Goal: Task Accomplishment & Management: Manage account settings

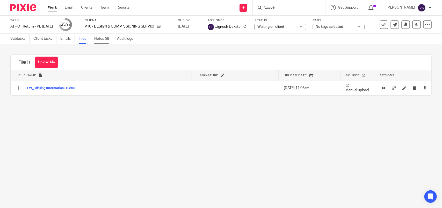
click at [106, 38] on link "Notes (8)" at bounding box center [103, 39] width 19 height 10
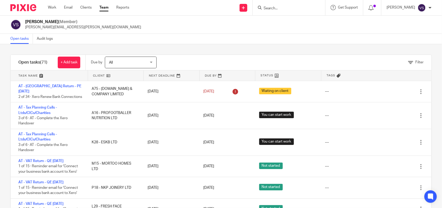
scroll to position [32, 0]
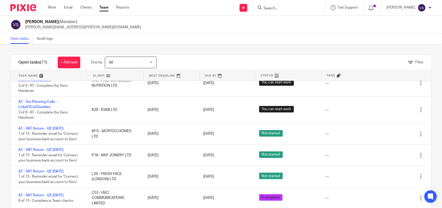
click at [288, 8] on input "Search" at bounding box center [286, 8] width 47 height 5
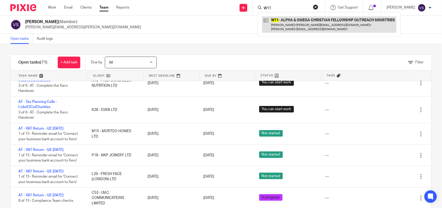
type input "W11"
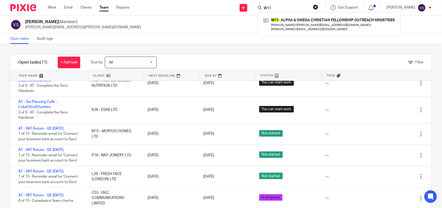
drag, startPoint x: 276, startPoint y: 7, endPoint x: 251, endPoint y: 7, distance: 25.4
click at [251, 7] on div "Send new email Create task Add client Request signature W11 W11 - ALPHA & OMEGA…" at bounding box center [289, 7] width 305 height 15
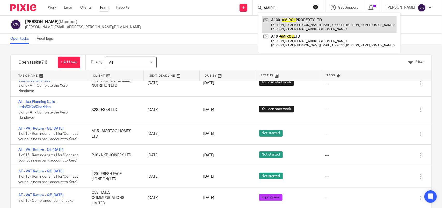
type input "AMIROL"
click at [312, 21] on link at bounding box center [329, 24] width 135 height 16
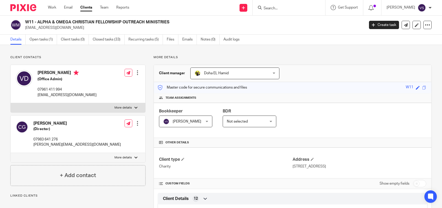
click at [46, 42] on link "Open tasks (1)" at bounding box center [43, 39] width 27 height 10
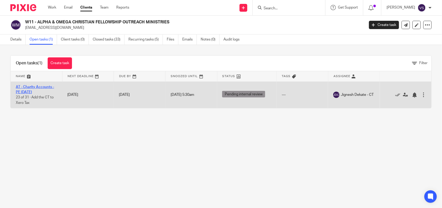
click at [45, 87] on link "AT - Charity Accounts - PE [DATE]" at bounding box center [35, 89] width 38 height 9
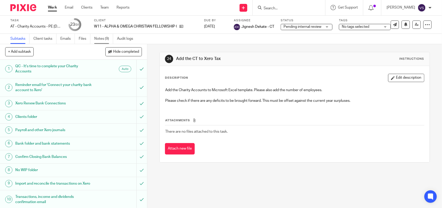
click at [97, 41] on link "Notes (9)" at bounding box center [103, 39] width 19 height 10
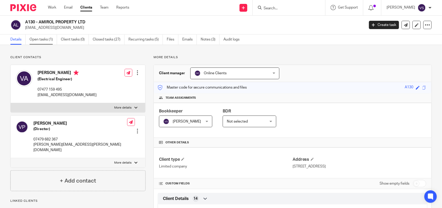
click at [45, 38] on link "Open tasks (1)" at bounding box center [43, 39] width 27 height 10
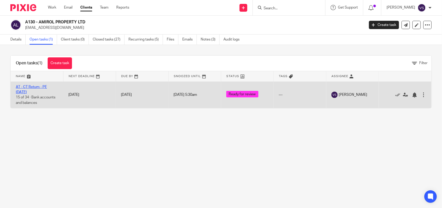
click at [43, 86] on link "AT - CT Return - PE [DATE]" at bounding box center [31, 89] width 31 height 9
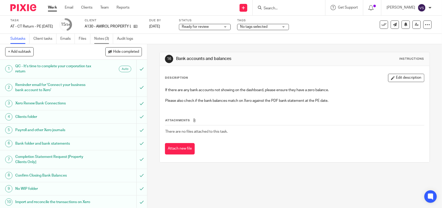
click at [102, 38] on link "Notes (3)" at bounding box center [103, 39] width 19 height 10
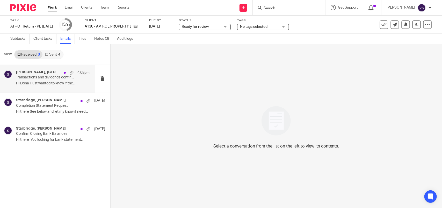
click at [48, 84] on p "Hi Doha I just wanted to know if the..." at bounding box center [53, 83] width 74 height 4
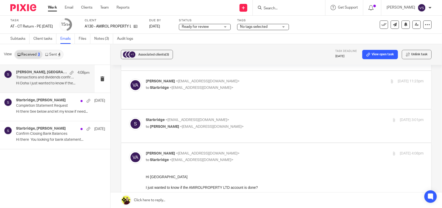
scroll to position [33, 0]
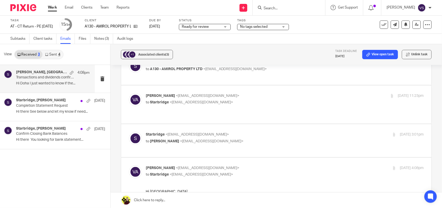
click at [266, 132] on p "Starbridge <info@starbridge.uk>" at bounding box center [239, 134] width 186 height 5
checkbox input "true"
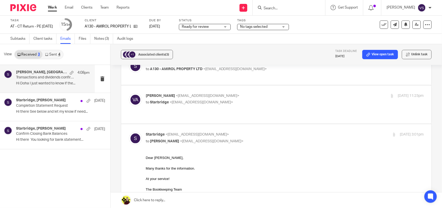
scroll to position [0, 0]
click at [269, 103] on p "to Starbridge <info@starbridge.uk>" at bounding box center [239, 102] width 186 height 5
checkbox input "true"
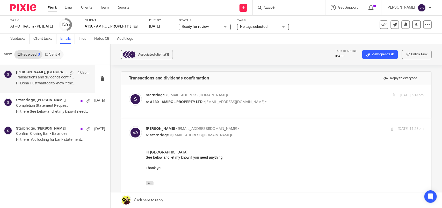
click at [269, 103] on p "to A130 - AMIROL PROPERTY LTD <vas@amiridis.co.uk>" at bounding box center [239, 101] width 186 height 5
checkbox input "true"
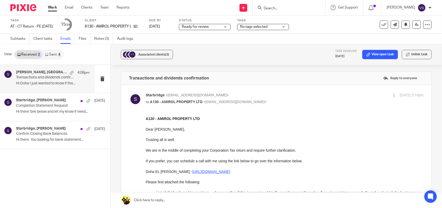
click at [52, 56] on link "Sent 4" at bounding box center [53, 54] width 20 height 8
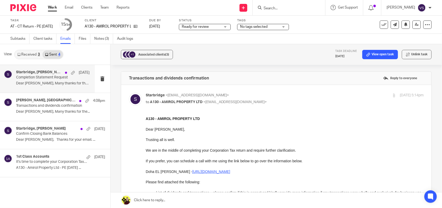
click at [56, 78] on p "Completion Statement Request" at bounding box center [45, 77] width 59 height 4
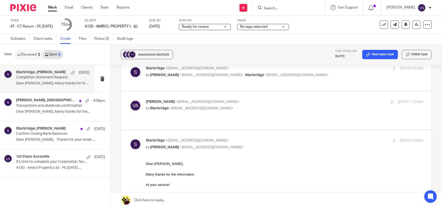
scroll to position [97, 0]
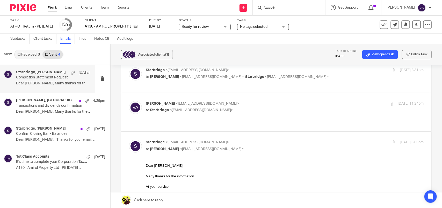
click at [285, 107] on p "to Starbridge <info@starbridge.uk>" at bounding box center [239, 109] width 186 height 5
checkbox input "true"
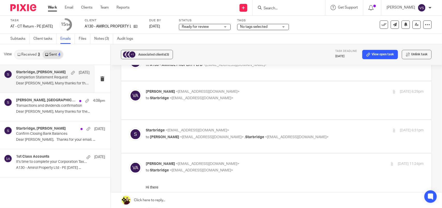
scroll to position [32, 0]
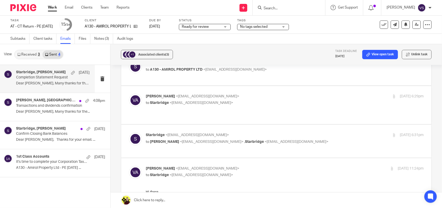
click at [313, 132] on p "Starbridge <info@starbridge.uk>" at bounding box center [239, 134] width 186 height 5
checkbox input "true"
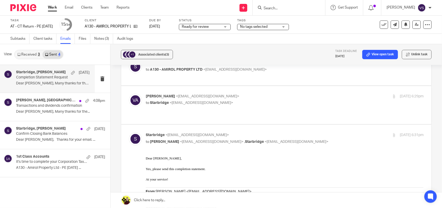
scroll to position [0, 0]
click at [294, 100] on p "to Starbridge <info@starbridge.uk>" at bounding box center [239, 102] width 186 height 5
checkbox input "true"
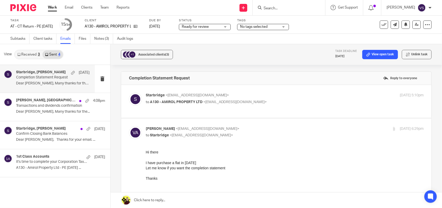
click at [294, 100] on p "to A130 - AMIROL PROPERTY LTD <vas@amiridis.co.uk>" at bounding box center [239, 101] width 186 height 5
checkbox input "true"
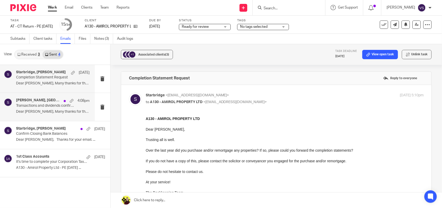
click at [50, 111] on p "Dear Vasileios, Many thanks for the..." at bounding box center [53, 111] width 74 height 4
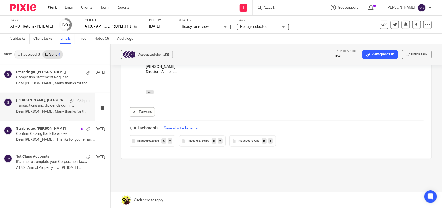
scroll to position [195, 0]
click at [46, 85] on p "Dear Vasileios, Many thanks for the..." at bounding box center [53, 83] width 74 height 4
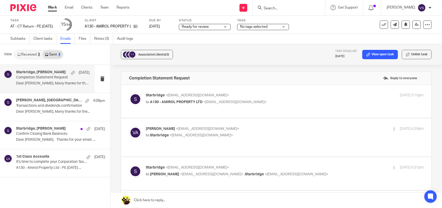
scroll to position [0, 0]
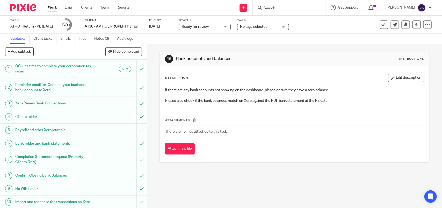
click at [78, 82] on h1 "Reminder email for 'Connect your business bank account to Xero'" at bounding box center [53, 87] width 77 height 13
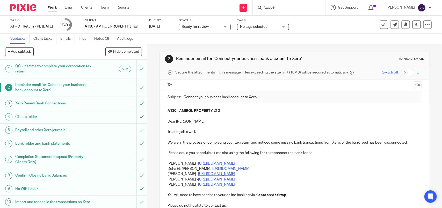
click at [67, 153] on h1 "Completion Statement Request [Property Clients Only]" at bounding box center [53, 159] width 77 height 13
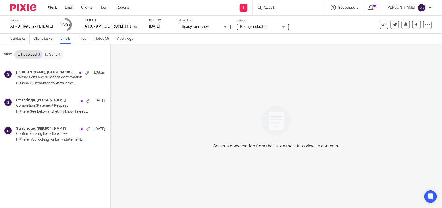
click at [55, 56] on link "Sent 4" at bounding box center [53, 54] width 20 height 8
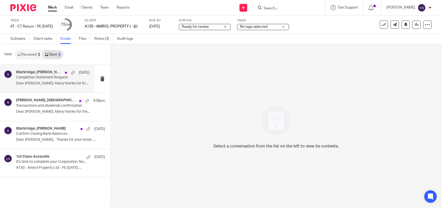
click at [60, 81] on p "Dear Vasileios, Many thanks for the..." at bounding box center [53, 83] width 74 height 4
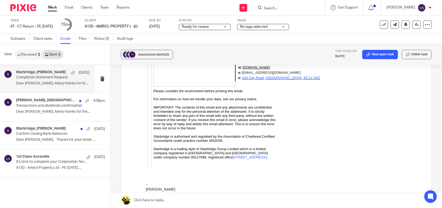
scroll to position [800, 0]
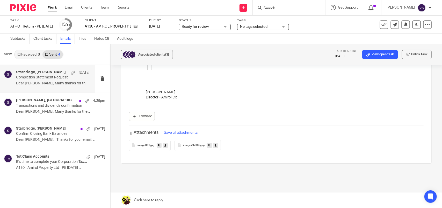
click at [176, 130] on button "Save all attachments" at bounding box center [181, 133] width 37 height 6
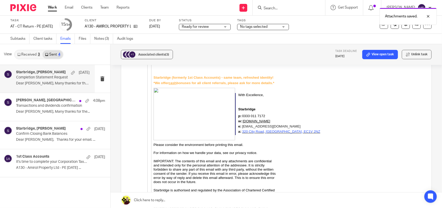
scroll to position [541, 0]
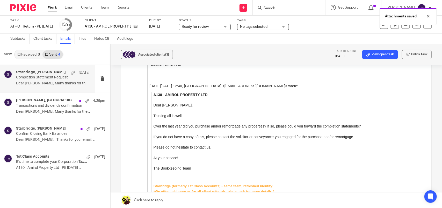
drag, startPoint x: 164, startPoint y: 90, endPoint x: 212, endPoint y: 91, distance: 47.7
click at [212, 92] on p "A130 - AMIROL PROPERTY LTD" at bounding box center [288, 94] width 270 height 5
drag, startPoint x: 207, startPoint y: 91, endPoint x: 165, endPoint y: 91, distance: 42.2
click at [165, 93] on b "A130 - AMIROL PROPERTY LTD" at bounding box center [180, 95] width 54 height 4
copy b "AMIROL PROPERTY LTD"
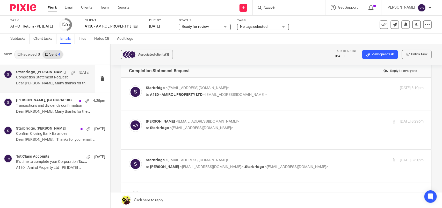
scroll to position [0, 0]
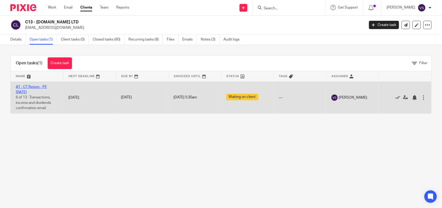
click at [44, 87] on link "AT - CT Return - PE 30-06-2025" at bounding box center [31, 89] width 31 height 9
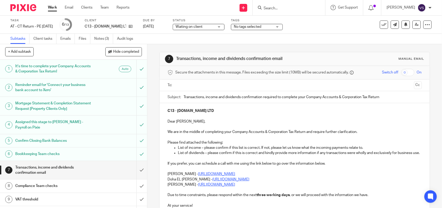
click at [275, 8] on input "Search" at bounding box center [286, 8] width 47 height 5
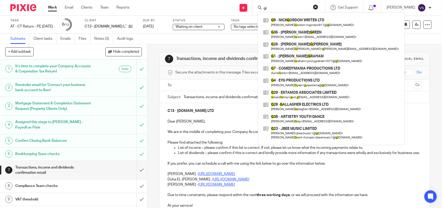
type input "g"
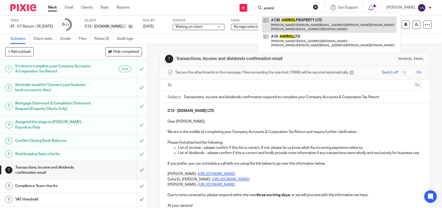
type input "amirol"
click at [328, 24] on link at bounding box center [329, 24] width 135 height 16
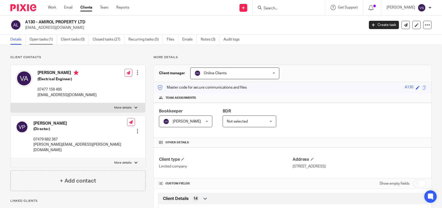
click at [43, 39] on link "Open tasks (1)" at bounding box center [43, 39] width 27 height 10
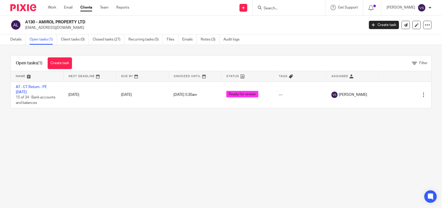
click at [39, 86] on link "AT - CT Return - PE [DATE]" at bounding box center [31, 89] width 31 height 9
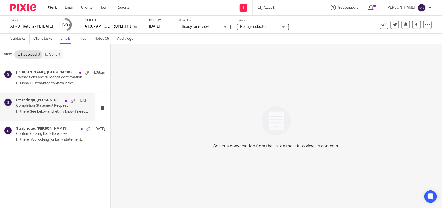
click at [50, 110] on p "Hi there See below and let my know if need..." at bounding box center [53, 111] width 74 height 4
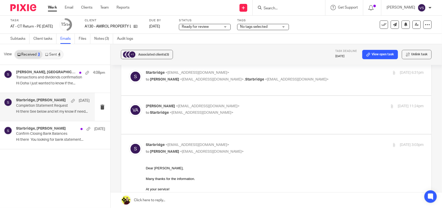
scroll to position [97, 0]
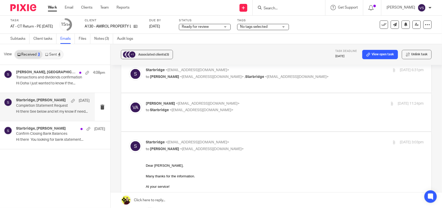
click at [55, 52] on link "Sent 4" at bounding box center [53, 54] width 20 height 8
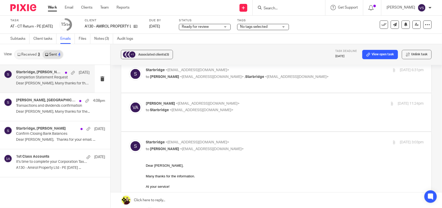
click at [54, 79] on p "Completion Statement Request" at bounding box center [45, 77] width 59 height 4
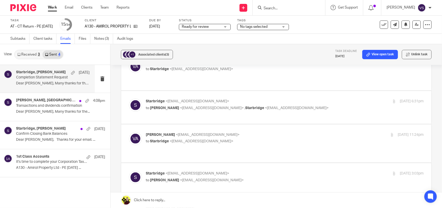
scroll to position [65, 0]
click at [274, 125] on label at bounding box center [276, 144] width 311 height 38
click at [129, 133] on input "checkbox" at bounding box center [129, 133] width 0 height 0
checkbox input "true"
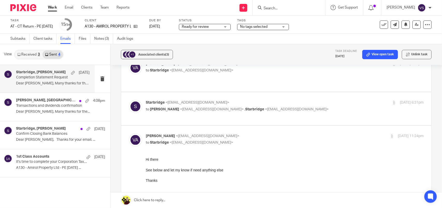
scroll to position [0, 0]
click at [305, 107] on p "to Vasileios Amiridis <vas@amiridis.co.uk> , Starbridge <info@starbridge.uk>" at bounding box center [239, 109] width 186 height 5
checkbox input "true"
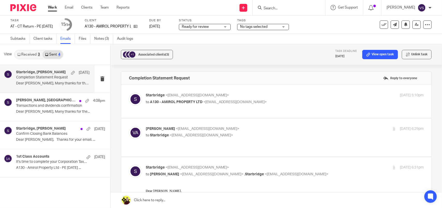
click at [281, 104] on div "Starbridge <info@starbridge.uk> to A130 - AMIROL PROPERTY LTD <vas@amiridis.co.…" at bounding box center [285, 99] width 278 height 13
checkbox input "true"
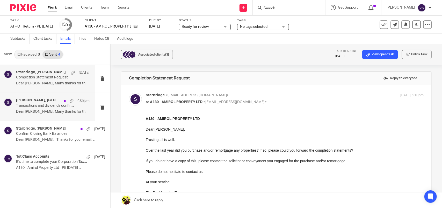
click at [46, 105] on p "Transactions and dividends confirmation" at bounding box center [45, 105] width 59 height 4
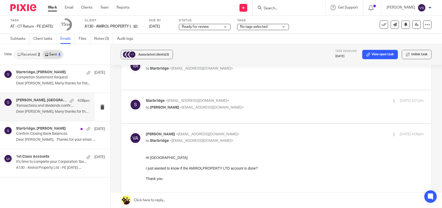
scroll to position [65, 0]
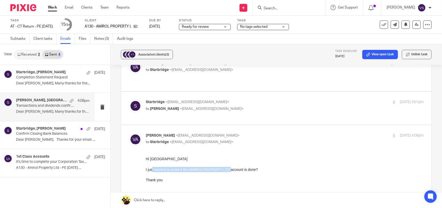
drag, startPoint x: 152, startPoint y: 170, endPoint x: 227, endPoint y: 168, distance: 74.9
click at [227, 168] on span "Hi Doha I just wanted to know if the AMIROLPROPERTY LTD account is done? Thank …" at bounding box center [202, 168] width 112 height 25
drag, startPoint x: 199, startPoint y: 168, endPoint x: 280, endPoint y: 168, distance: 81.9
click at [280, 168] on div "Hi Doha I just wanted to know if the AMIROLPROPERTY LTD account is done? Thank …" at bounding box center [285, 191] width 278 height 70
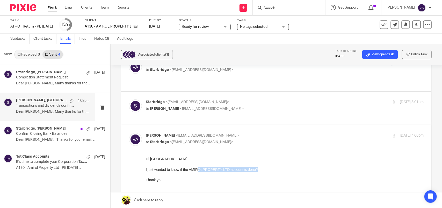
click at [280, 168] on div "Hi Doha I just wanted to know if the AMIROLPROPERTY LTD account is done? Thank …" at bounding box center [285, 191] width 278 height 70
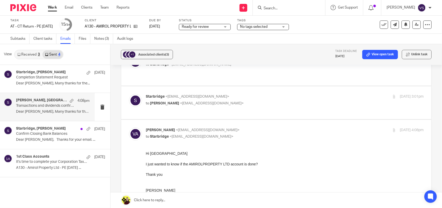
scroll to position [0, 0]
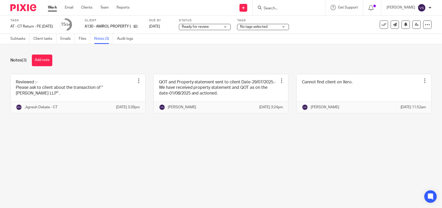
drag, startPoint x: 279, startPoint y: 5, endPoint x: 287, endPoint y: 8, distance: 8.0
click at [281, 6] on form at bounding box center [290, 7] width 55 height 6
click at [287, 8] on input "Search" at bounding box center [286, 8] width 47 height 5
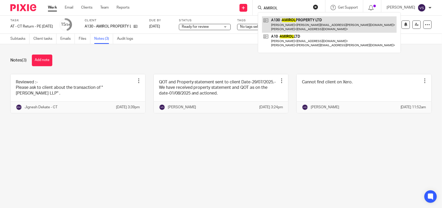
type input "AMIROL"
click at [297, 17] on link at bounding box center [329, 24] width 135 height 16
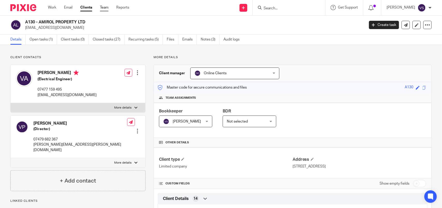
click at [106, 5] on link "Team" at bounding box center [104, 7] width 9 height 5
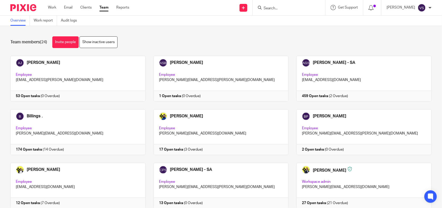
click at [285, 7] on input "Search" at bounding box center [286, 8] width 47 height 5
click at [281, 7] on input "Search" at bounding box center [286, 8] width 47 height 5
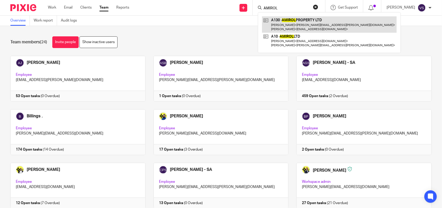
type input "AMIROL"
click at [307, 24] on link at bounding box center [329, 24] width 135 height 16
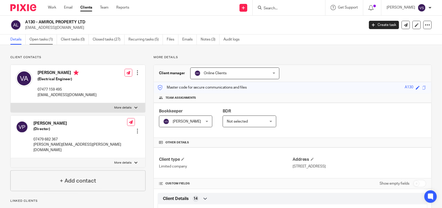
click at [39, 42] on link "Open tasks (1)" at bounding box center [43, 39] width 27 height 10
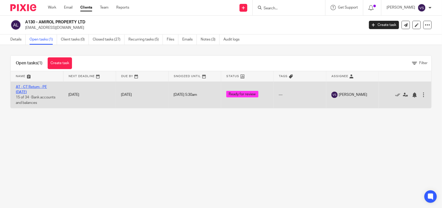
click at [45, 85] on link "AT - CT Return - PE [DATE]" at bounding box center [31, 89] width 31 height 9
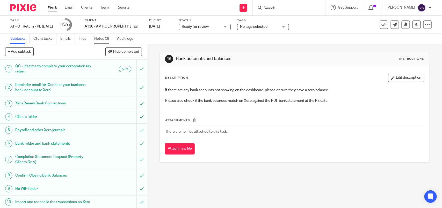
click at [104, 42] on link "Notes (3)" at bounding box center [103, 39] width 19 height 10
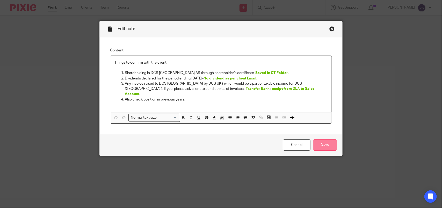
click at [328, 142] on input "Save" at bounding box center [325, 144] width 24 height 11
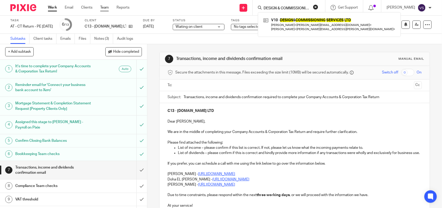
click at [105, 6] on link "Team" at bounding box center [104, 7] width 9 height 5
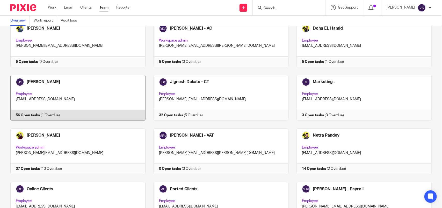
scroll to position [287, 0]
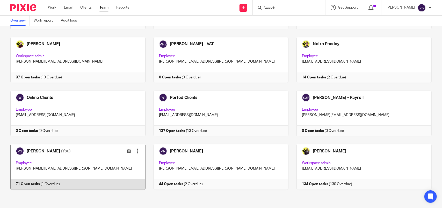
click at [102, 166] on link at bounding box center [73, 167] width 143 height 46
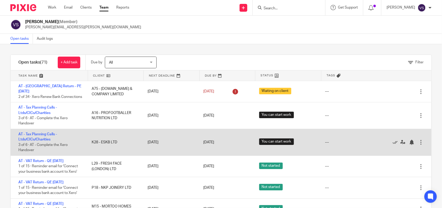
scroll to position [32, 0]
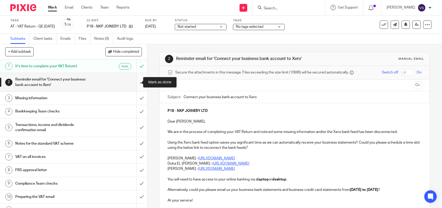
click at [136, 81] on input "submit" at bounding box center [73, 82] width 147 height 18
click at [212, 28] on span "Not started" at bounding box center [197, 26] width 39 height 5
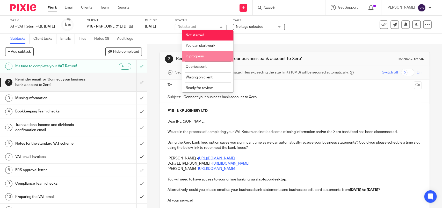
click at [213, 53] on li "In progress" at bounding box center [207, 56] width 51 height 11
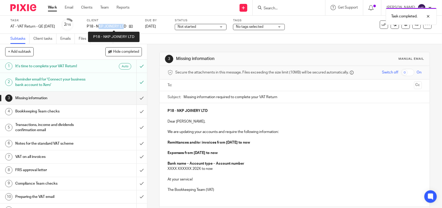
drag, startPoint x: 105, startPoint y: 25, endPoint x: 130, endPoint y: 25, distance: 25.1
click at [126, 25] on p "P18 - NKP JOINERY LTD" at bounding box center [107, 26] width 40 height 5
click at [119, 25] on p "P18 - NKP JOINERY LTD" at bounding box center [107, 26] width 40 height 5
drag, startPoint x: 104, startPoint y: 25, endPoint x: 134, endPoint y: 27, distance: 30.1
click at [134, 27] on div "P18 - NKP JOINERY LTD" at bounding box center [113, 26] width 52 height 5
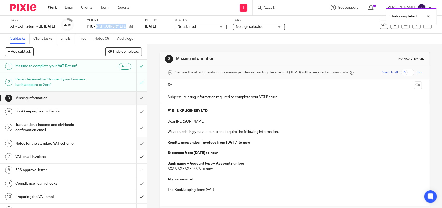
copy div "NKP JOINERY LTD"
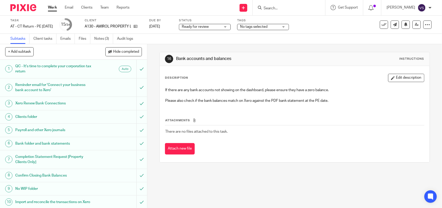
click at [279, 7] on input "Search" at bounding box center [286, 8] width 47 height 5
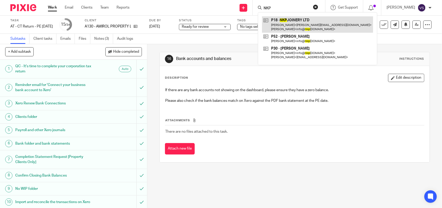
type input "NKP"
click at [295, 16] on link at bounding box center [317, 24] width 111 height 16
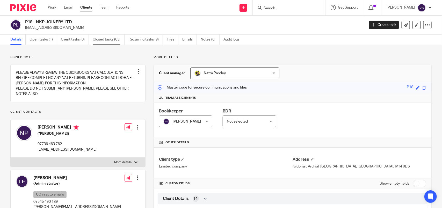
click at [113, 42] on link "Closed tasks (63)" at bounding box center [109, 39] width 32 height 10
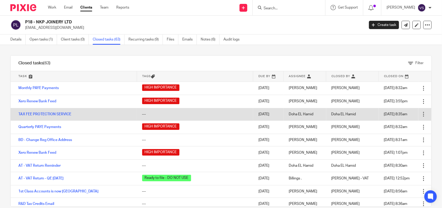
scroll to position [32, 0]
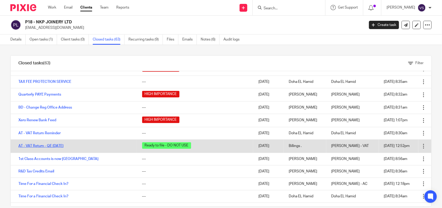
click at [56, 147] on link "AT - VAT Return - QE [DATE]" at bounding box center [40, 146] width 45 height 4
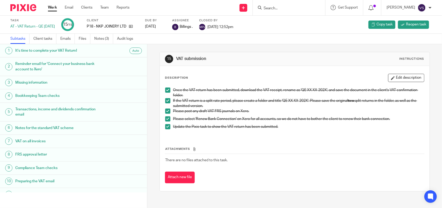
click at [286, 8] on input "Search" at bounding box center [286, 8] width 47 height 5
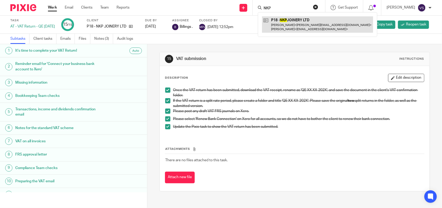
type input "NKP"
click at [308, 19] on link at bounding box center [317, 24] width 111 height 16
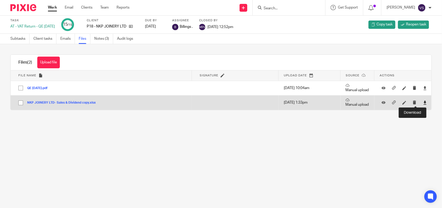
click at [424, 103] on icon at bounding box center [426, 103] width 4 height 4
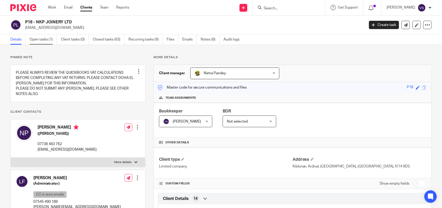
click at [41, 41] on link "Open tasks (1)" at bounding box center [43, 39] width 27 height 10
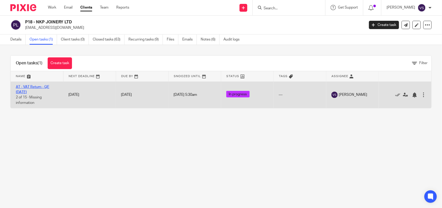
click at [34, 86] on link "AT - VAT Return - QE [DATE]" at bounding box center [32, 89] width 33 height 9
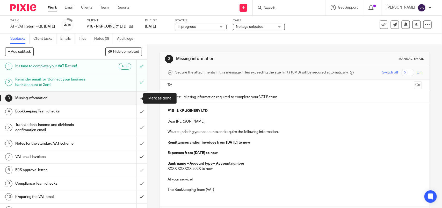
click at [136, 96] on input "submit" at bounding box center [73, 97] width 147 height 13
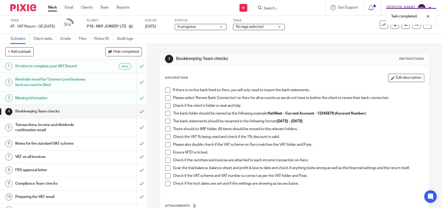
click at [82, 81] on h1 "Reminder email for 'Connect your business bank account to Xero'" at bounding box center [53, 81] width 77 height 13
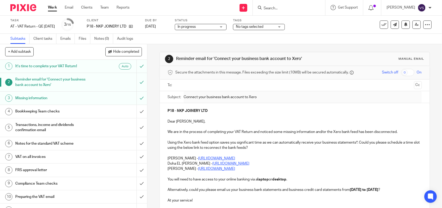
click at [83, 100] on h1 "Missing information" at bounding box center [53, 98] width 77 height 8
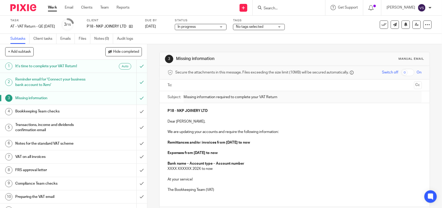
click at [75, 66] on h1 "It's time to complete your VAT Return!" at bounding box center [53, 66] width 77 height 8
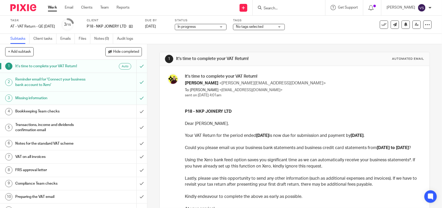
scroll to position [32, 0]
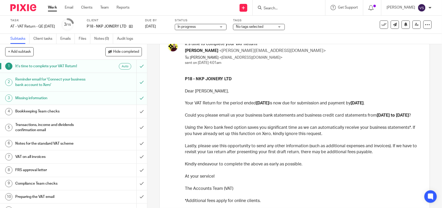
click at [63, 82] on h1 "Reminder email for 'Connect your business bank account to Xero'" at bounding box center [53, 81] width 77 height 13
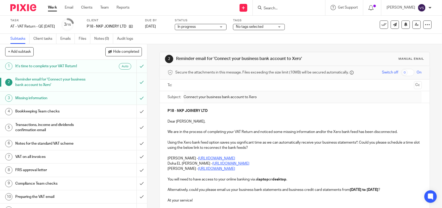
scroll to position [32, 0]
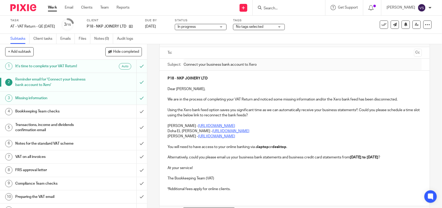
click at [70, 96] on h1 "Missing information" at bounding box center [53, 98] width 77 height 8
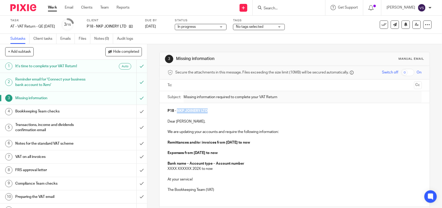
drag, startPoint x: 176, startPoint y: 111, endPoint x: 207, endPoint y: 112, distance: 30.4
click at [207, 112] on p "P18 - NKP JOINERY LTD" at bounding box center [295, 110] width 254 height 5
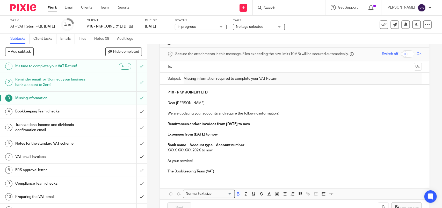
scroll to position [36, 0]
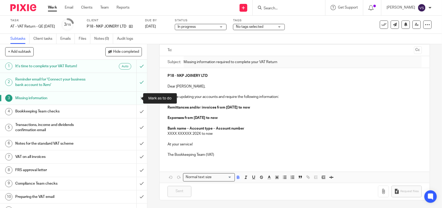
click at [133, 98] on input "submit" at bounding box center [73, 97] width 147 height 13
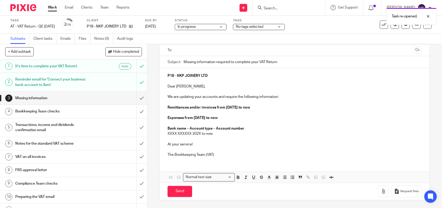
scroll to position [3, 0]
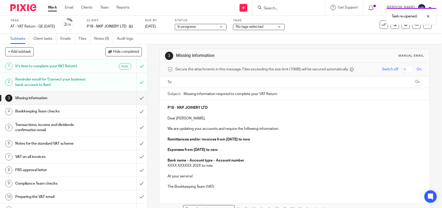
click at [218, 82] on input "text" at bounding box center [294, 82] width 235 height 6
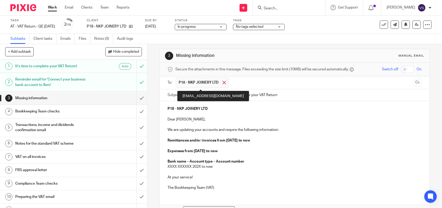
click at [223, 82] on span at bounding box center [224, 82] width 3 height 3
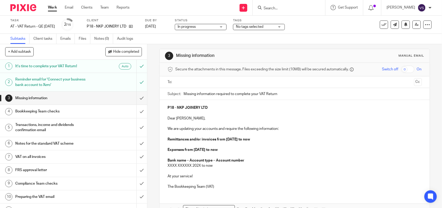
scroll to position [36, 0]
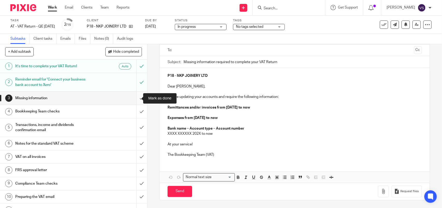
click at [135, 95] on input "submit" at bounding box center [73, 97] width 147 height 13
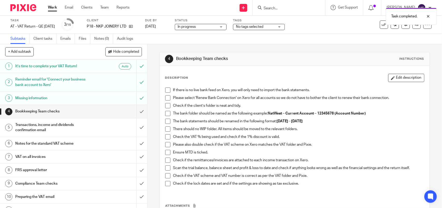
click at [232, 74] on div "Description Edit description" at bounding box center [294, 78] width 259 height 8
click at [166, 90] on span at bounding box center [167, 89] width 5 height 5
click at [167, 97] on span at bounding box center [167, 97] width 5 height 5
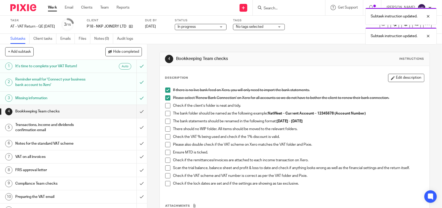
click at [166, 105] on span at bounding box center [167, 105] width 5 height 5
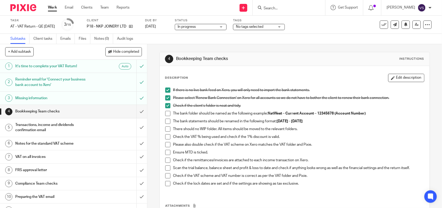
click at [167, 112] on span at bounding box center [167, 113] width 5 height 5
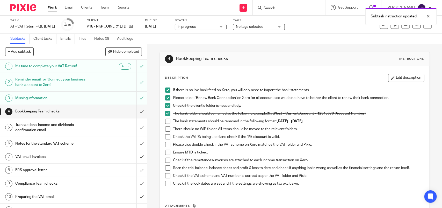
click at [165, 122] on span at bounding box center [167, 120] width 5 height 5
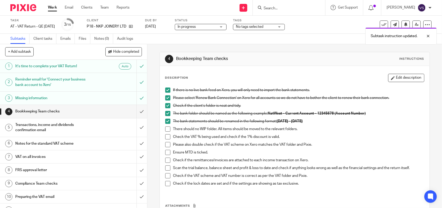
click at [165, 127] on span at bounding box center [167, 128] width 5 height 5
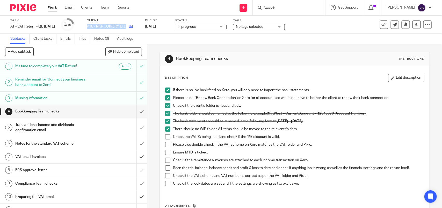
drag, startPoint x: 94, startPoint y: 26, endPoint x: 134, endPoint y: 28, distance: 39.7
click at [134, 28] on div "P18 - NKP JOINERY LTD" at bounding box center [113, 26] width 52 height 5
copy div "P18 - NKP JOINERY LTD"
click at [166, 137] on span at bounding box center [167, 136] width 5 height 5
drag, startPoint x: 231, startPoint y: 144, endPoint x: 315, endPoint y: 145, distance: 84.5
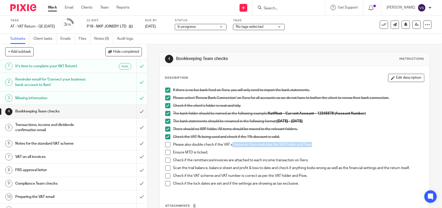
click at [315, 145] on p "Please also double check if the VAT scheme on Xero matches the VAT folder and P…" at bounding box center [298, 144] width 251 height 5
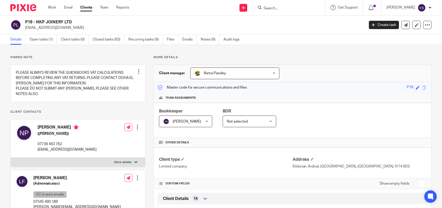
click at [294, 9] on input "Search" at bounding box center [286, 8] width 47 height 5
click at [44, 41] on link "Open tasks (1)" at bounding box center [43, 39] width 27 height 10
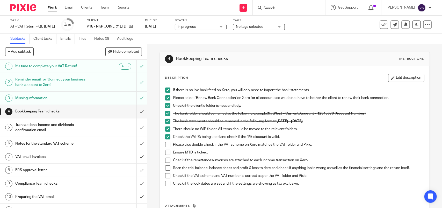
scroll to position [32, 0]
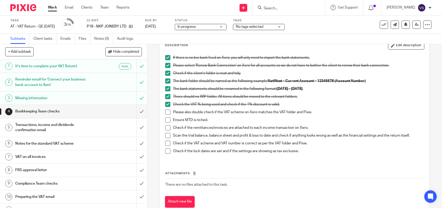
click at [167, 111] on span at bounding box center [167, 111] width 5 height 5
click at [167, 121] on span at bounding box center [167, 119] width 5 height 5
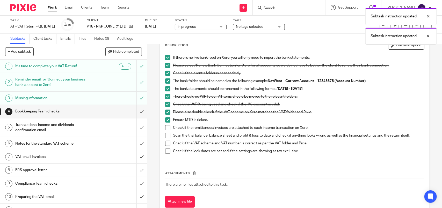
click at [165, 128] on span at bounding box center [167, 127] width 5 height 5
click at [165, 134] on span at bounding box center [167, 135] width 5 height 5
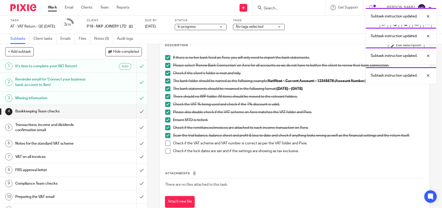
click at [166, 135] on span at bounding box center [167, 135] width 5 height 5
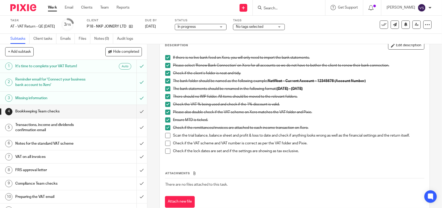
click at [341, 117] on div "Please also double check if the VAT scheme on Xero matches the VAT folder and P…" at bounding box center [298, 113] width 251 height 8
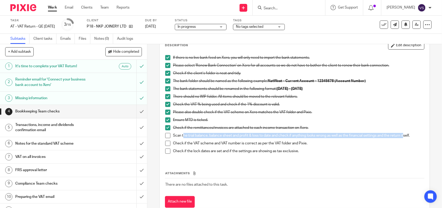
drag, startPoint x: 182, startPoint y: 136, endPoint x: 404, endPoint y: 137, distance: 221.9
click at [404, 137] on p "Scan the trial balance, balance sheet and profit & loss to date and check if an…" at bounding box center [298, 135] width 251 height 5
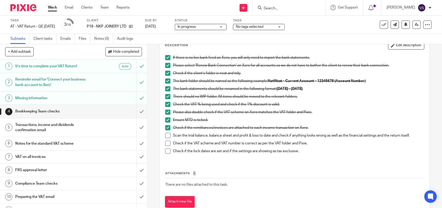
click at [165, 136] on span at bounding box center [167, 135] width 5 height 5
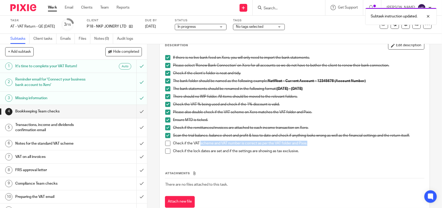
drag, startPoint x: 199, startPoint y: 143, endPoint x: 309, endPoint y: 141, distance: 110.2
click at [309, 141] on p "Check if the VAT scheme and VAT number is correct as per the VAT folder and Pix…" at bounding box center [298, 142] width 251 height 5
click at [309, 142] on p "Check if the VAT scheme and VAT number is correct as per the VAT folder and Pix…" at bounding box center [298, 142] width 251 height 5
click at [166, 143] on span at bounding box center [167, 142] width 5 height 5
click at [166, 151] on span at bounding box center [167, 150] width 5 height 5
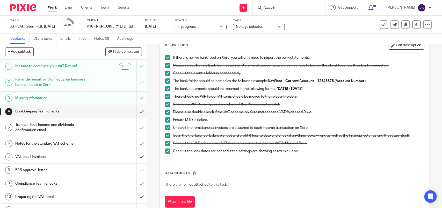
click at [227, 164] on div "Attachments There are no files attached to this task. Attach new file" at bounding box center [294, 183] width 259 height 47
click at [135, 110] on input "submit" at bounding box center [73, 111] width 147 height 13
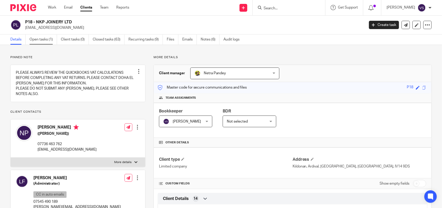
click at [44, 38] on link "Open tasks (1)" at bounding box center [43, 39] width 27 height 10
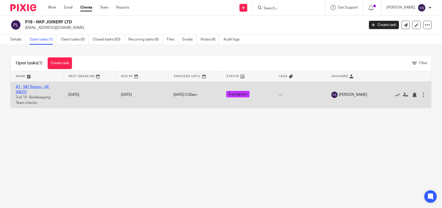
click at [44, 86] on link "AT - VAT Return - QE [DATE]" at bounding box center [32, 89] width 33 height 9
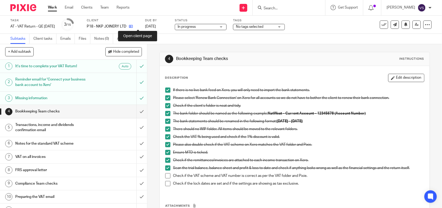
click at [133, 26] on icon at bounding box center [131, 26] width 4 height 4
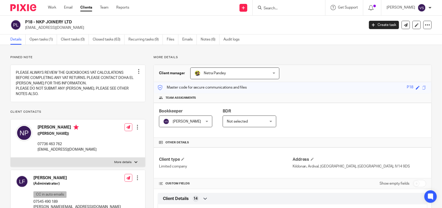
scroll to position [375, 0]
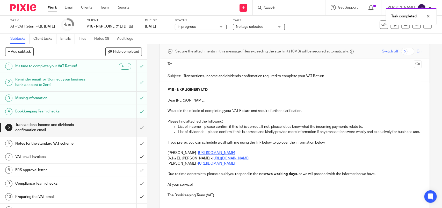
scroll to position [32, 0]
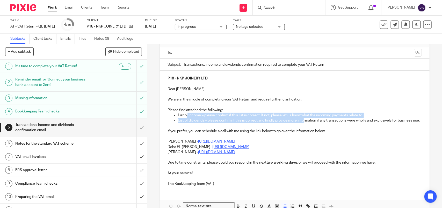
drag, startPoint x: 185, startPoint y: 114, endPoint x: 303, endPoint y: 120, distance: 118.6
click at [303, 120] on div "P18 - NKP JOINERY LTD Dear [PERSON_NAME], We are in the middle of completing yo…" at bounding box center [295, 129] width 270 height 119
click at [303, 120] on p "List of dividends – please confirm if this is correct and kindly provide more i…" at bounding box center [300, 120] width 244 height 5
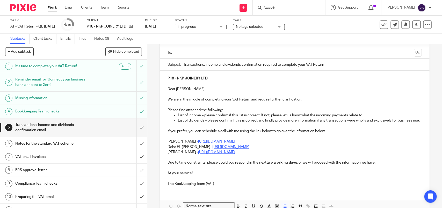
click at [191, 66] on input "Transactions, income and dividends confirmation required to complete your VAT R…" at bounding box center [303, 65] width 238 height 12
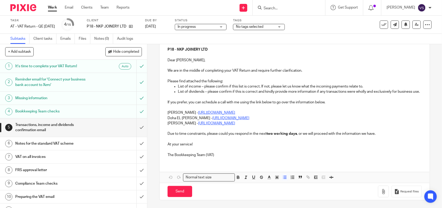
scroll to position [65, 0]
click at [262, 84] on p "List of income – please confirm if this list is correct. If not, please let us …" at bounding box center [300, 86] width 244 height 5
click at [328, 84] on p "List of income – please confirm if this list is correct. If not, please let us …" at bounding box center [300, 86] width 244 height 5
click at [349, 84] on p "List of income – please confirm if this list is correct. If not, please let us …" at bounding box center [300, 86] width 244 height 5
click at [356, 84] on p "List of income – please confirm if this list is correct. If not, please let us …" at bounding box center [300, 86] width 244 height 5
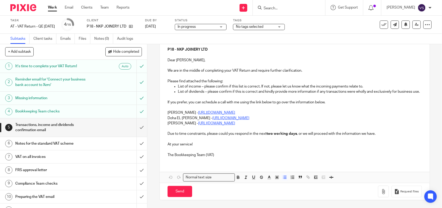
click at [220, 90] on p "List of dividends – please confirm if this is correct and kindly provide more i…" at bounding box center [300, 91] width 244 height 5
click at [357, 89] on p "List of dividends – please confirm if this is correct and kindly provide more i…" at bounding box center [300, 91] width 244 height 5
click at [168, 114] on p "[PERSON_NAME] - [URL][DOMAIN_NAME]" at bounding box center [295, 112] width 254 height 5
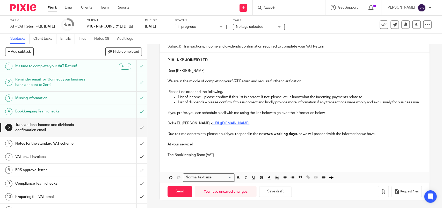
scroll to position [57, 0]
click at [250, 122] on u "[URL][DOMAIN_NAME]" at bounding box center [231, 123] width 37 height 4
drag, startPoint x: 252, startPoint y: 122, endPoint x: 228, endPoint y: 122, distance: 23.6
click at [228, 122] on u "[URL][DOMAIN_NAME]" at bounding box center [231, 123] width 37 height 4
drag, startPoint x: 194, startPoint y: 123, endPoint x: 273, endPoint y: 121, distance: 79.3
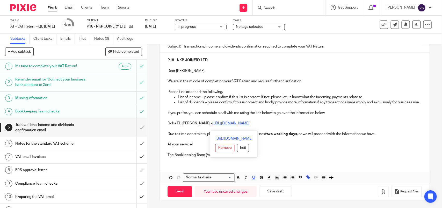
click at [273, 121] on p "Doha EL [PERSON_NAME] - [URL][DOMAIN_NAME]" at bounding box center [295, 123] width 254 height 5
copy u "[URL][DOMAIN_NAME]"
click at [302, 114] on p "If you prefer, you can schedule a call with me using the link below to go over …" at bounding box center [295, 112] width 254 height 5
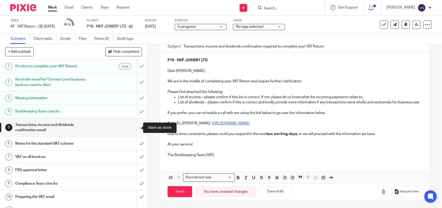
click at [136, 126] on input "submit" at bounding box center [73, 127] width 147 height 18
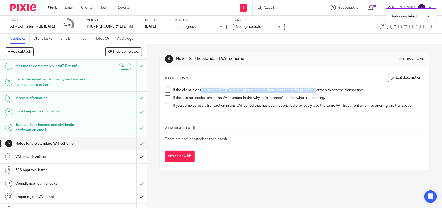
drag, startPoint x: 200, startPoint y: 90, endPoint x: 316, endPoint y: 90, distance: 116.4
click at [316, 90] on p "If the client is on the standard VAT scheme, please ensure there is a receipt f…" at bounding box center [298, 89] width 251 height 5
drag, startPoint x: 254, startPoint y: 88, endPoint x: 349, endPoint y: 90, distance: 94.4
click at [349, 90] on p "If the client is on the standard VAT scheme, please ensure there is a receipt f…" at bounding box center [298, 89] width 251 height 5
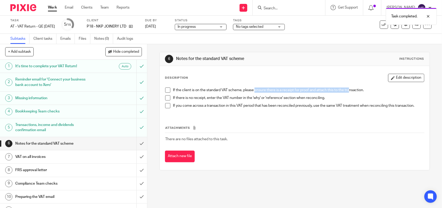
click at [349, 90] on p "If the client is on the standard VAT scheme, please ensure there is a receipt f…" at bounding box center [298, 89] width 251 height 5
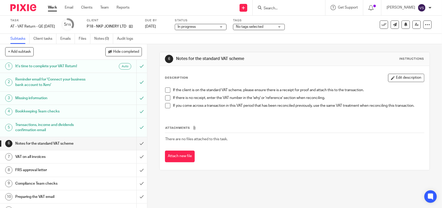
click at [166, 90] on span at bounding box center [167, 89] width 5 height 5
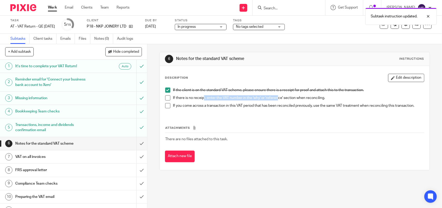
drag, startPoint x: 202, startPoint y: 98, endPoint x: 276, endPoint y: 98, distance: 73.9
click at [276, 98] on p "If there is no receipt, enter the VAT number in the 'why' or 'reference' sectio…" at bounding box center [298, 97] width 251 height 5
drag, startPoint x: 232, startPoint y: 98, endPoint x: 278, endPoint y: 96, distance: 45.9
click at [278, 96] on p "If there is no receipt, enter the VAT number in the 'why' or 'reference' sectio…" at bounding box center [298, 97] width 251 height 5
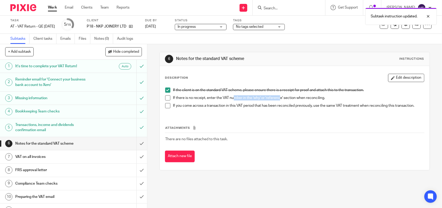
click at [278, 96] on p "If there is no receipt, enter the VAT number in the 'why' or 'reference' sectio…" at bounding box center [298, 97] width 251 height 5
drag, startPoint x: 286, startPoint y: 96, endPoint x: 310, endPoint y: 96, distance: 23.8
click at [310, 96] on p "If there is no receipt, enter the VAT number in the 'why' or 'reference' sectio…" at bounding box center [298, 97] width 251 height 5
drag, startPoint x: 302, startPoint y: 97, endPoint x: 326, endPoint y: 97, distance: 23.6
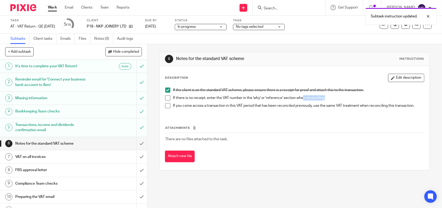
click at [326, 97] on p "If there is no receipt, enter the VAT number in the 'why' or 'reference' sectio…" at bounding box center [298, 97] width 251 height 5
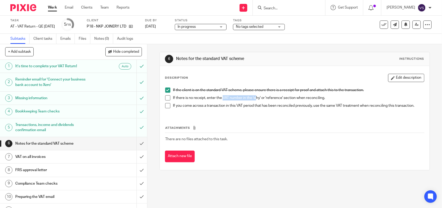
drag, startPoint x: 222, startPoint y: 97, endPoint x: 255, endPoint y: 99, distance: 32.7
click at [255, 99] on p "If there is no receipt, enter the VAT number in the 'why' or 'reference' sectio…" at bounding box center [298, 97] width 251 height 5
drag, startPoint x: 185, startPoint y: 97, endPoint x: 257, endPoint y: 96, distance: 72.1
click at [257, 96] on p "If there is no receipt, enter the VAT number in the 'why' or 'reference' sectio…" at bounding box center [298, 97] width 251 height 5
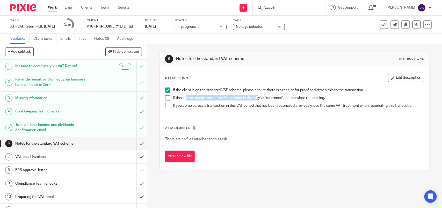
click at [257, 96] on p "If there is no receipt, enter the VAT number in the 'why' or 'reference' sectio…" at bounding box center [298, 97] width 251 height 5
drag, startPoint x: 209, startPoint y: 96, endPoint x: 283, endPoint y: 95, distance: 74.4
click at [283, 95] on p "If there is no receipt, enter the VAT number in the 'why' or 'reference' sectio…" at bounding box center [298, 97] width 251 height 5
click at [167, 99] on span at bounding box center [167, 97] width 5 height 5
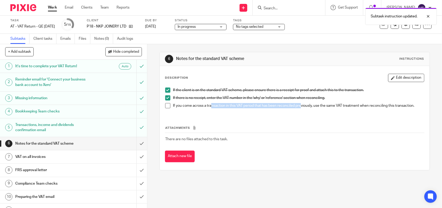
drag, startPoint x: 211, startPoint y: 104, endPoint x: 300, endPoint y: 104, distance: 89.4
click at [300, 104] on p "If you come across a transaction in this VAT period that has been reconciled pr…" at bounding box center [298, 105] width 251 height 5
drag, startPoint x: 350, startPoint y: 105, endPoint x: 373, endPoint y: 105, distance: 22.3
click at [373, 105] on p "If you come across a transaction in this VAT period that has been reconciled pr…" at bounding box center [298, 105] width 251 height 5
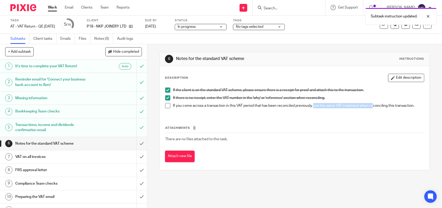
click at [373, 105] on p "If you come across a transaction in this VAT period that has been reconciled pr…" at bounding box center [298, 105] width 251 height 5
drag, startPoint x: 326, startPoint y: 105, endPoint x: 374, endPoint y: 105, distance: 47.7
click at [374, 105] on p "If you come across a transaction in this VAT period that has been reconciled pr…" at bounding box center [298, 105] width 251 height 5
drag, startPoint x: 376, startPoint y: 106, endPoint x: 423, endPoint y: 106, distance: 46.9
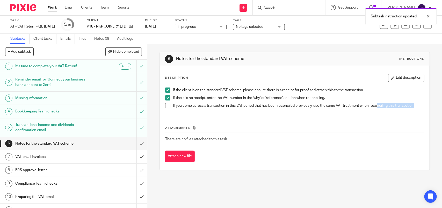
click at [423, 106] on div "6 Notes for the standard VAT scheme Instructions Description Edit description I…" at bounding box center [294, 126] width 295 height 164
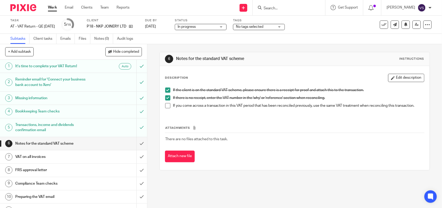
click at [166, 105] on span at bounding box center [167, 105] width 5 height 5
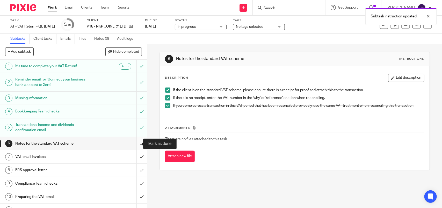
click at [134, 142] on input "submit" at bounding box center [73, 143] width 147 height 13
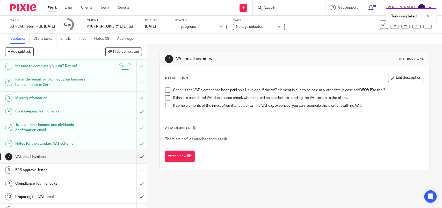
click at [165, 92] on span at bounding box center [167, 89] width 5 height 5
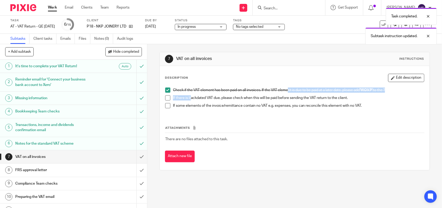
drag, startPoint x: 190, startPoint y: 99, endPoint x: 287, endPoint y: 93, distance: 97.4
click at [287, 93] on ul "Check if the VAT element has been paid on all invoices. If the VAT element is d…" at bounding box center [294, 98] width 259 height 23
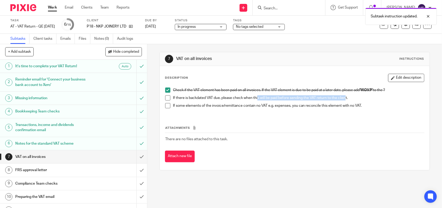
drag, startPoint x: 256, startPoint y: 97, endPoint x: 345, endPoint y: 97, distance: 88.9
click at [345, 97] on p "If there is backdated VAT due, please check when this will be paid before sendi…" at bounding box center [298, 97] width 251 height 5
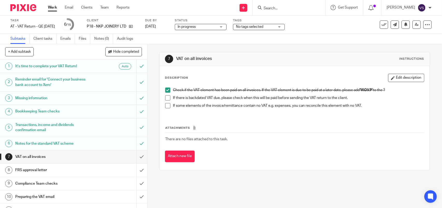
click at [166, 99] on span at bounding box center [167, 97] width 5 height 5
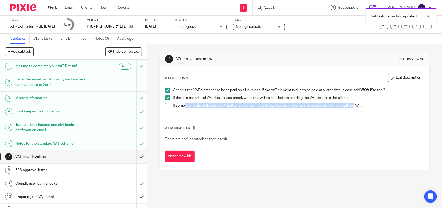
drag, startPoint x: 183, startPoint y: 107, endPoint x: 353, endPoint y: 107, distance: 169.8
click at [353, 107] on p "If some elements of the invoice/remittance contain no VAT e.g. expenses, you ca…" at bounding box center [298, 105] width 251 height 5
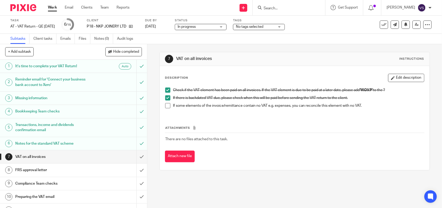
click at [166, 107] on span at bounding box center [167, 105] width 5 height 5
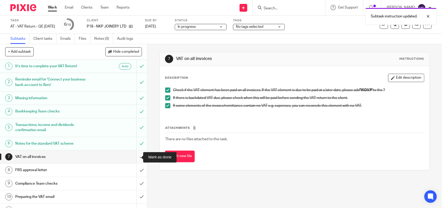
click at [135, 156] on input "submit" at bounding box center [73, 156] width 147 height 13
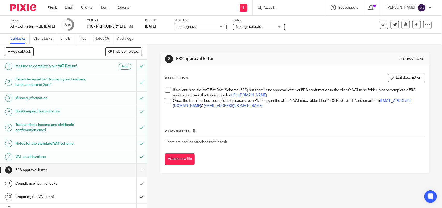
click at [165, 90] on span at bounding box center [167, 89] width 5 height 5
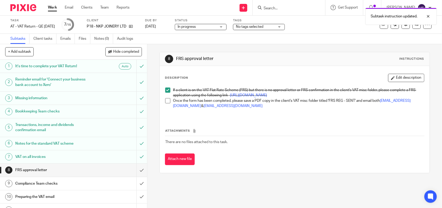
click at [168, 103] on span at bounding box center [167, 100] width 5 height 5
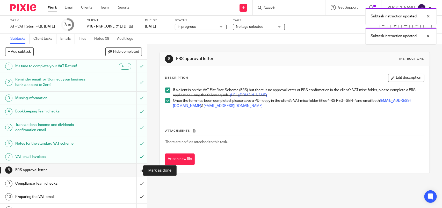
click at [137, 164] on input "submit" at bounding box center [73, 169] width 147 height 13
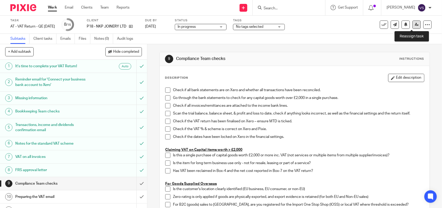
click at [415, 24] on icon at bounding box center [417, 25] width 4 height 4
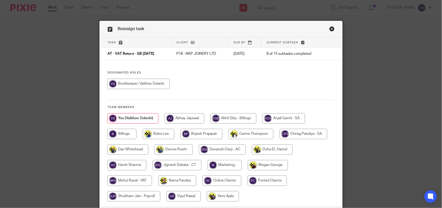
scroll to position [42, 0]
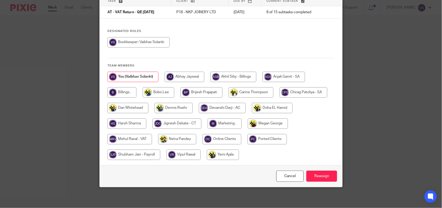
click at [134, 137] on input "radio" at bounding box center [130, 139] width 45 height 10
radio input "true"
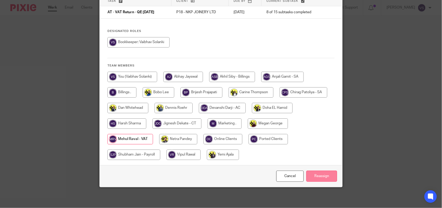
scroll to position [0, 0]
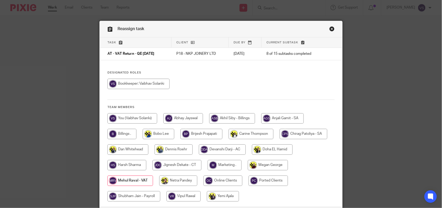
click at [330, 30] on link "Close this dialog window" at bounding box center [332, 29] width 5 height 7
